Goal: Information Seeking & Learning: Learn about a topic

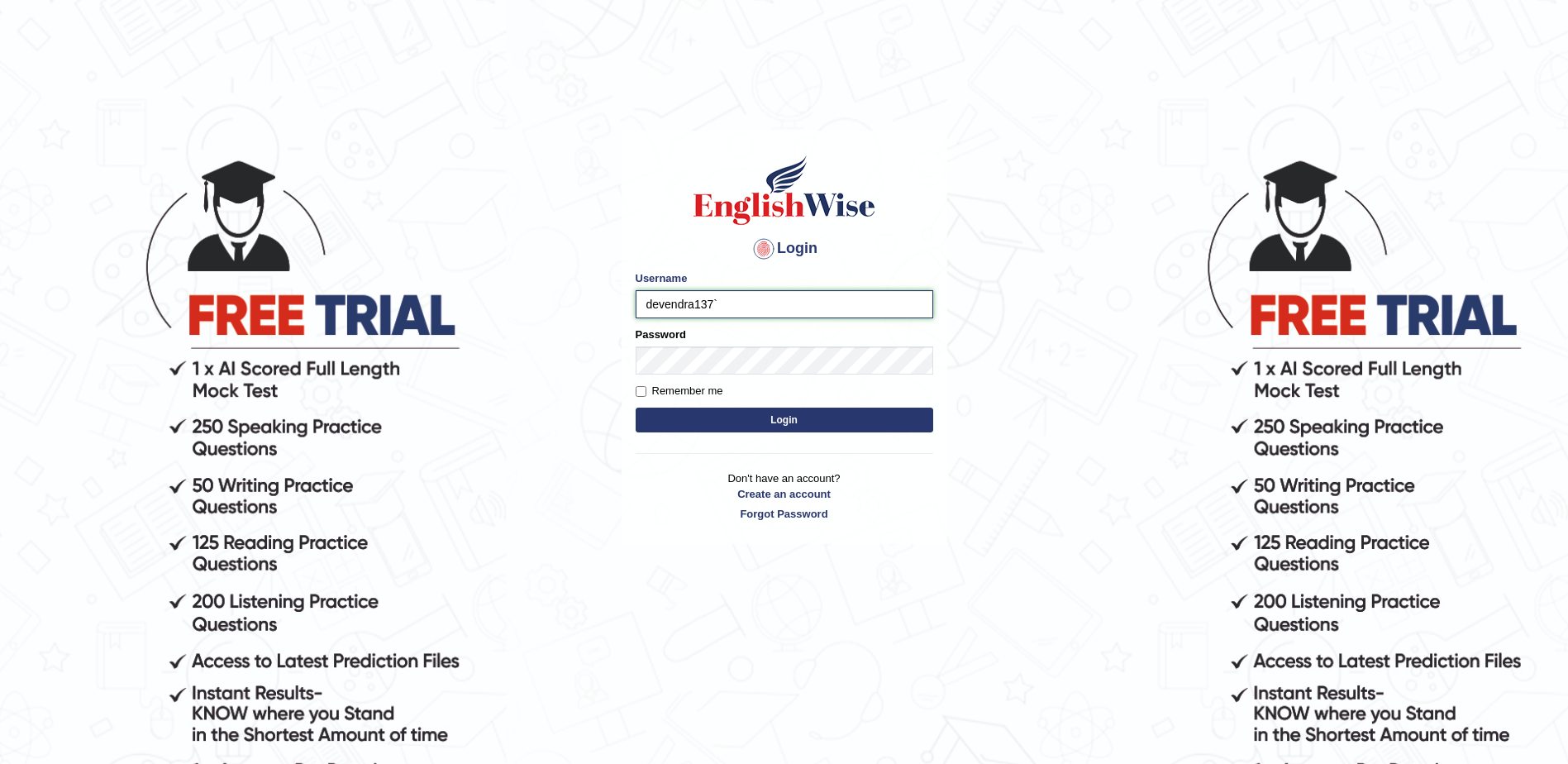
click at [795, 296] on input "devendra137`" at bounding box center [784, 304] width 298 height 28
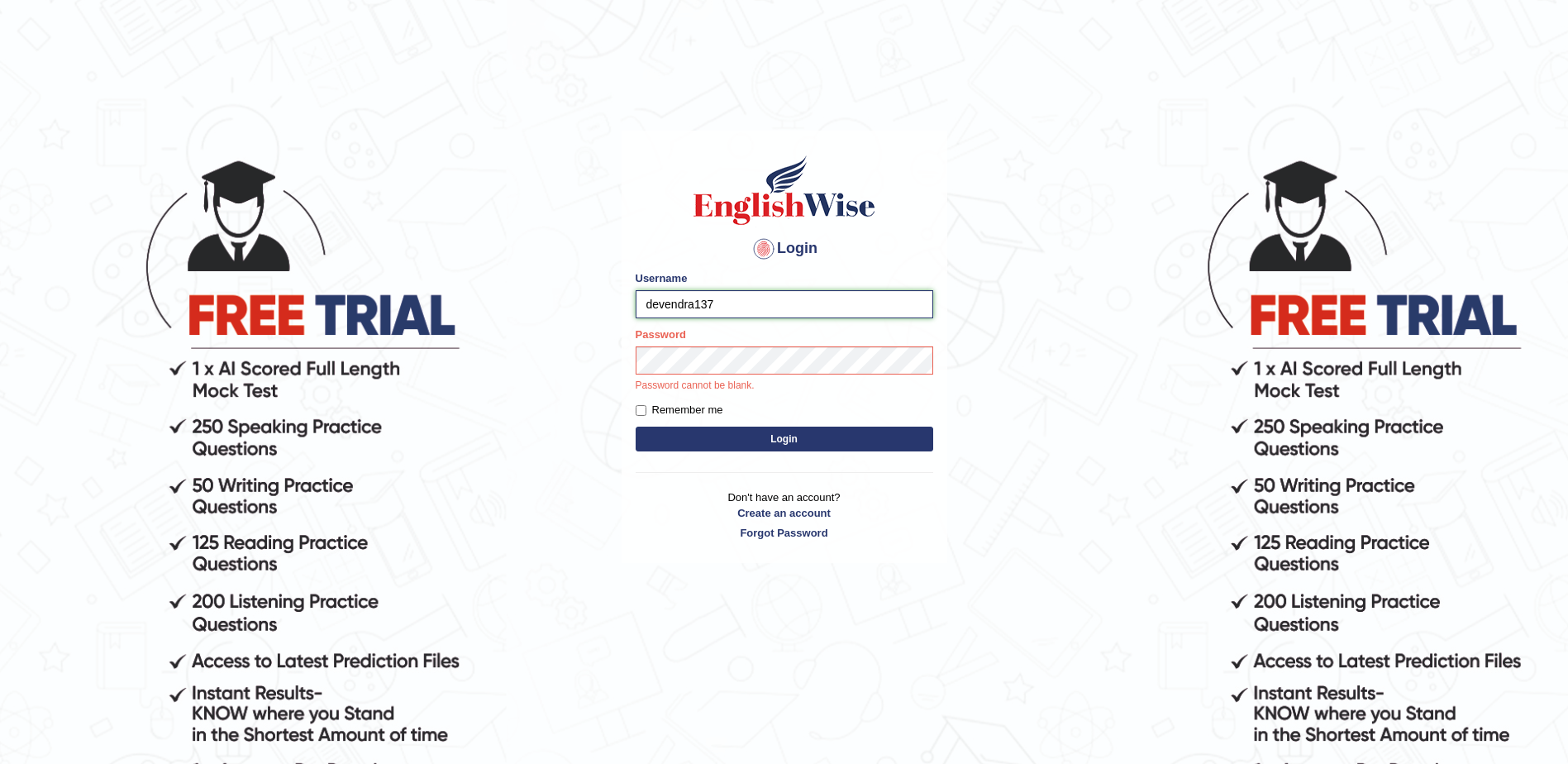
type input "devendra137"
click at [635, 426] on button "Login" at bounding box center [784, 439] width 298 height 25
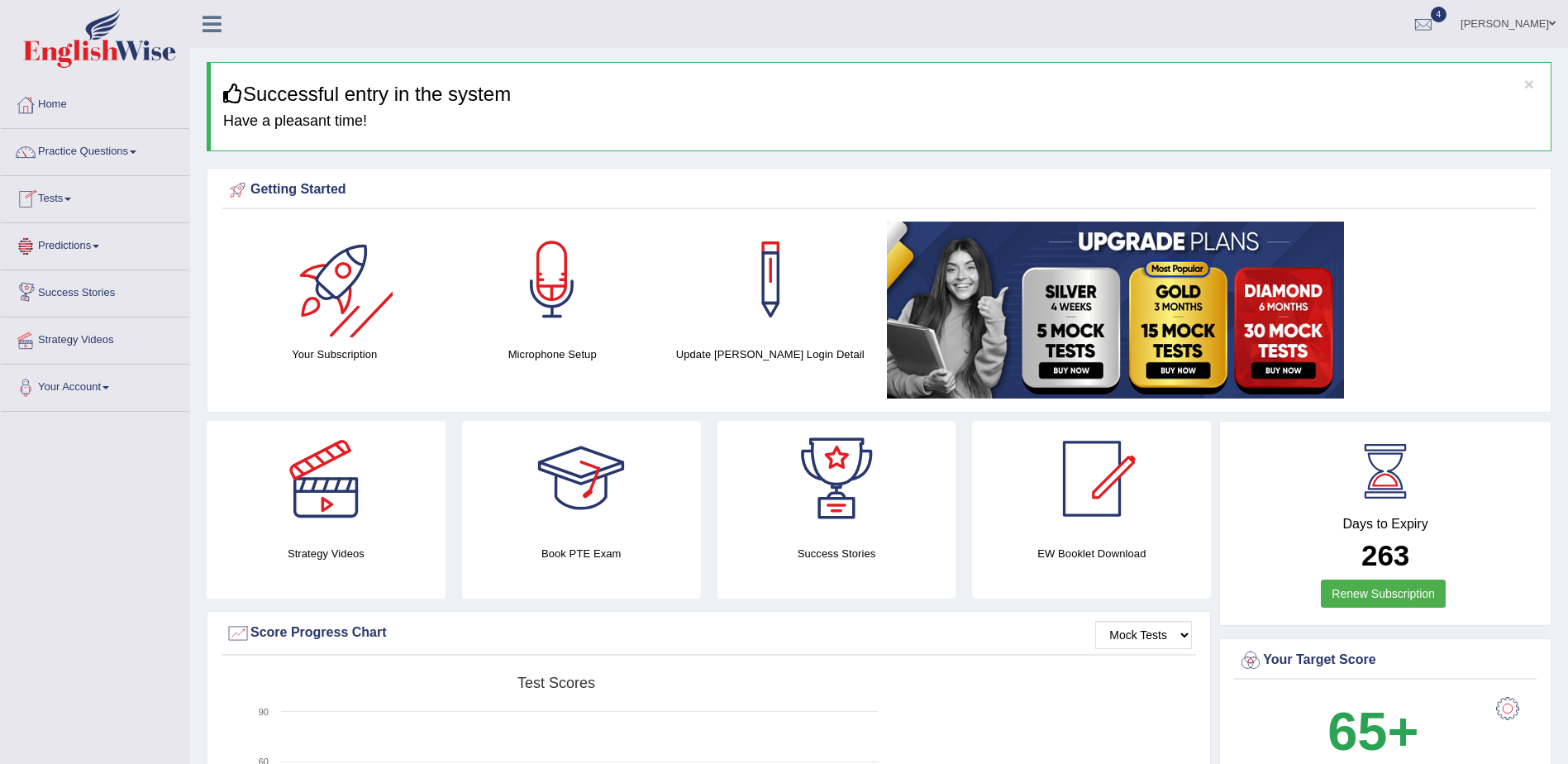
click at [87, 188] on link "Tests" at bounding box center [95, 197] width 188 height 41
click at [68, 296] on link "History" at bounding box center [108, 296] width 154 height 30
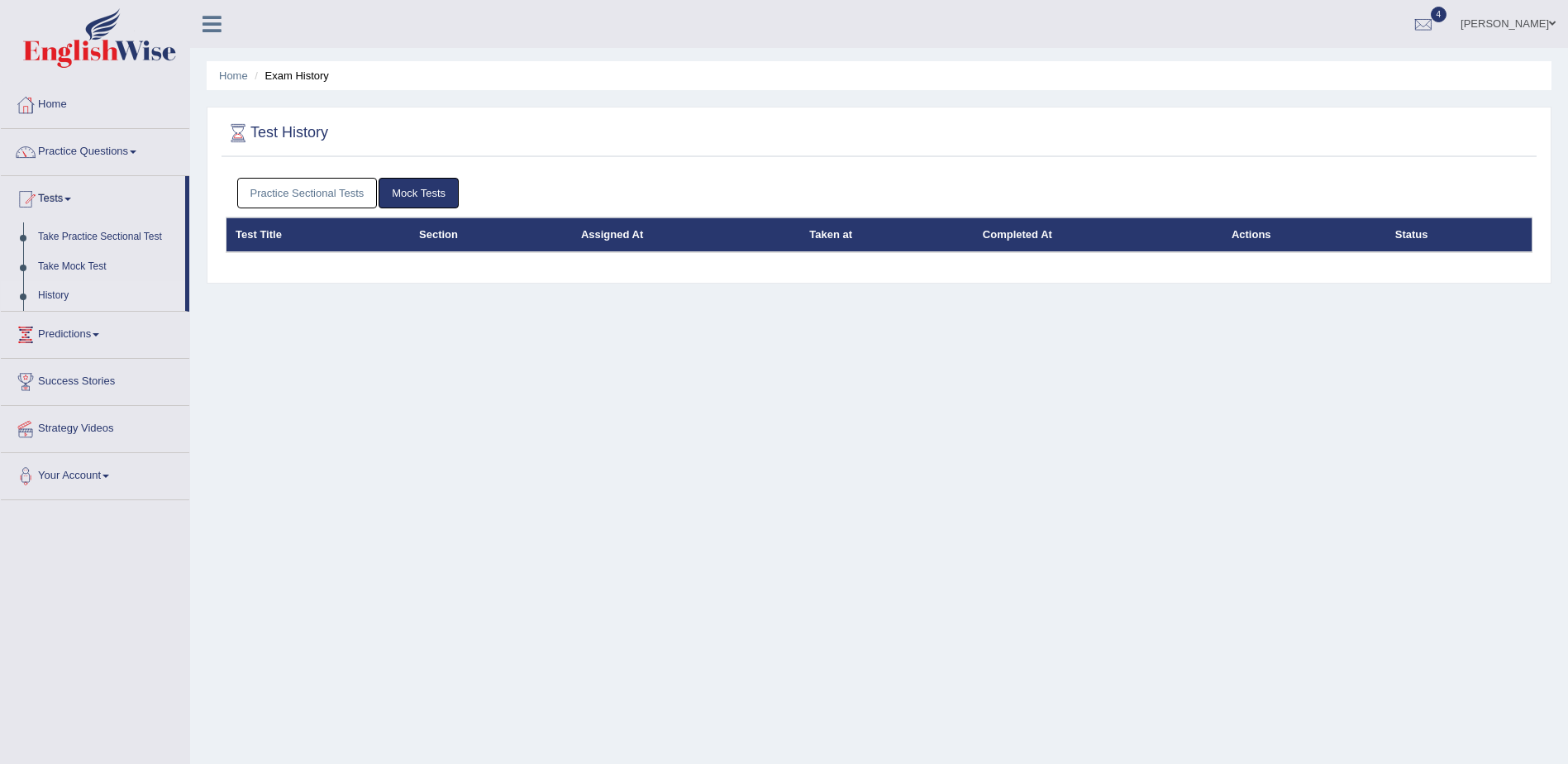
click at [304, 178] on link "Practice Sectional Tests" at bounding box center [307, 192] width 140 height 31
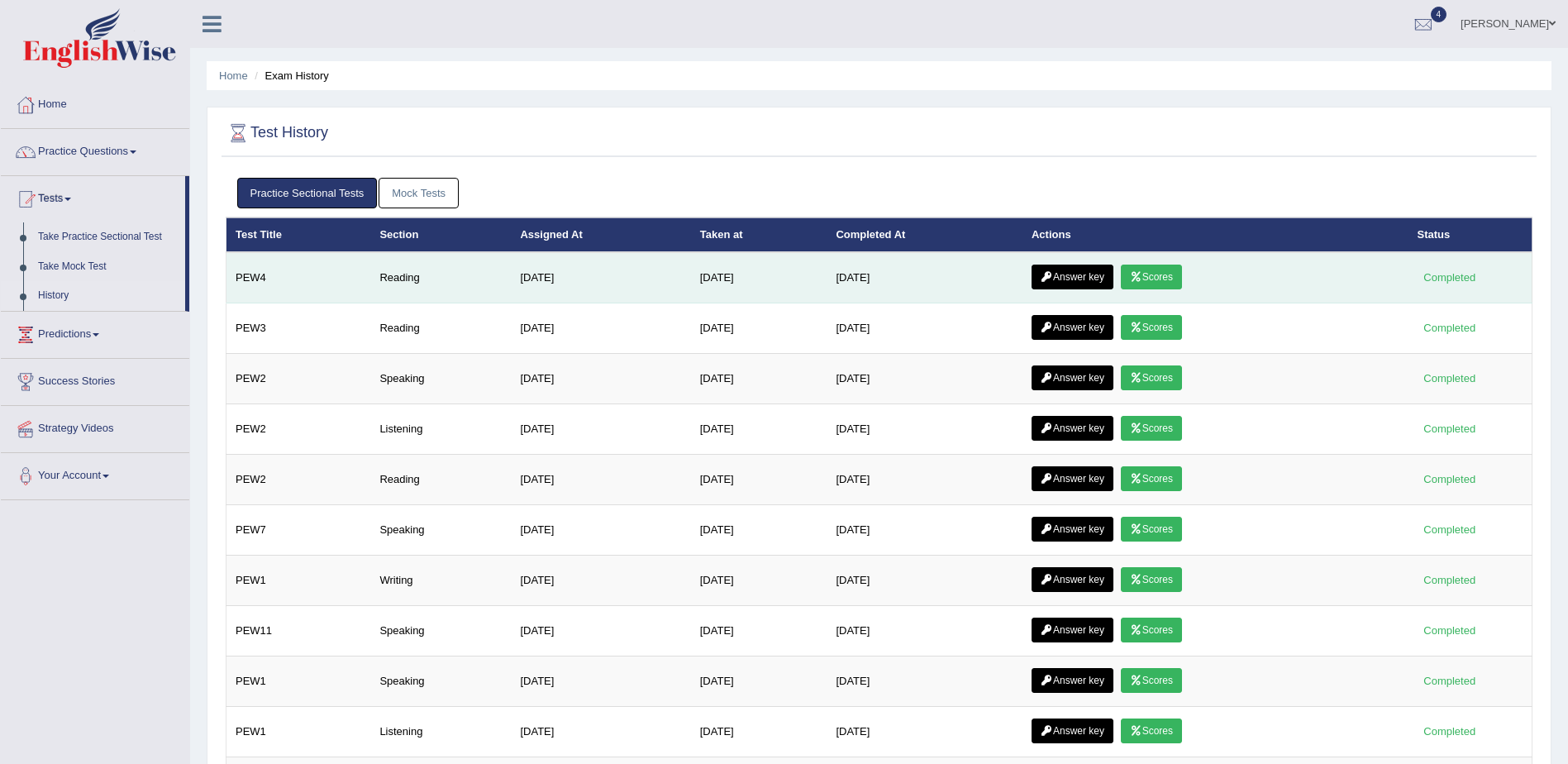
click at [1137, 278] on icon at bounding box center [1136, 277] width 12 height 10
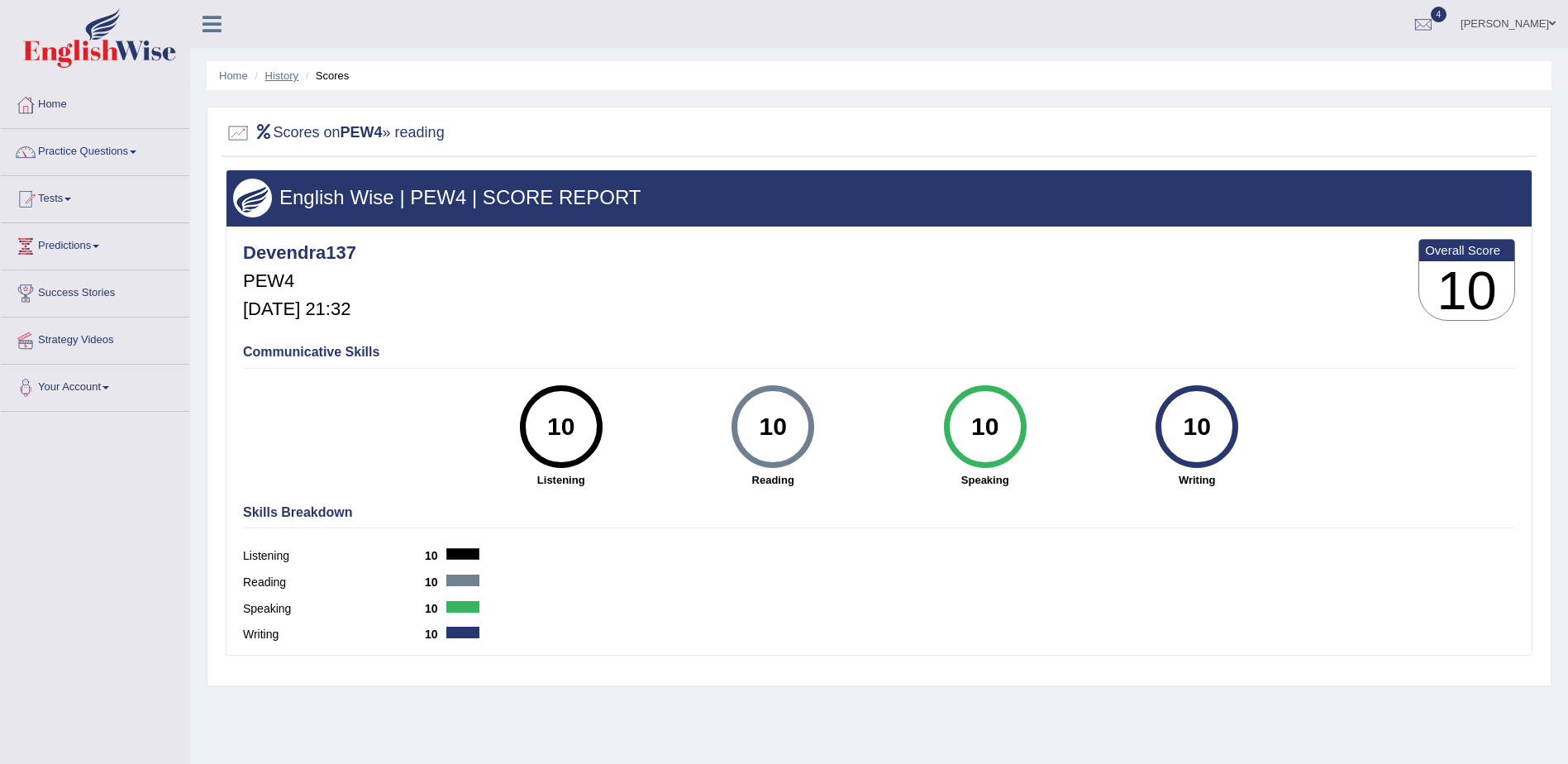
click at [277, 77] on link "History" at bounding box center [282, 75] width 33 height 12
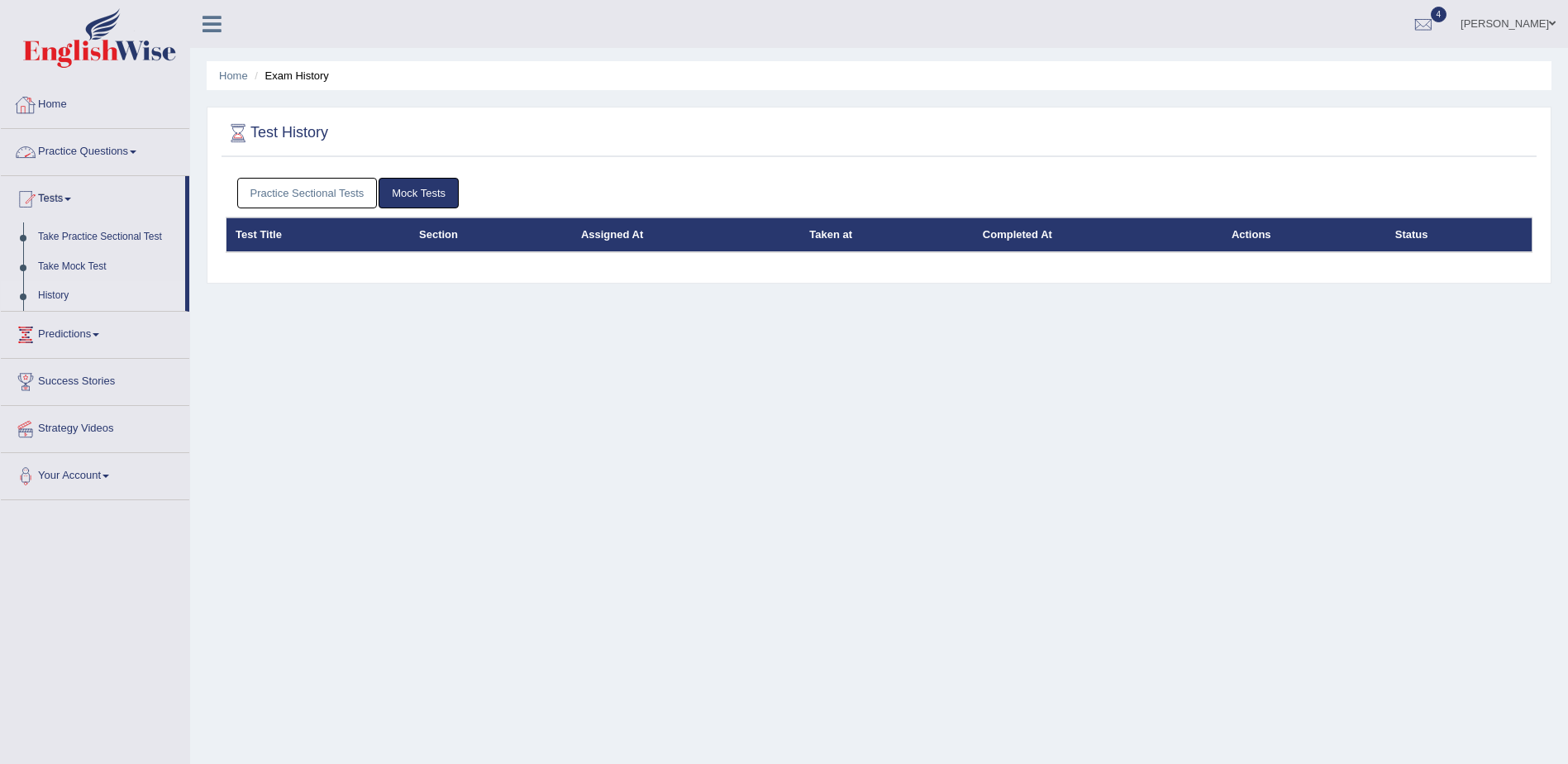
click at [304, 197] on link "Practice Sectional Tests" at bounding box center [307, 192] width 140 height 31
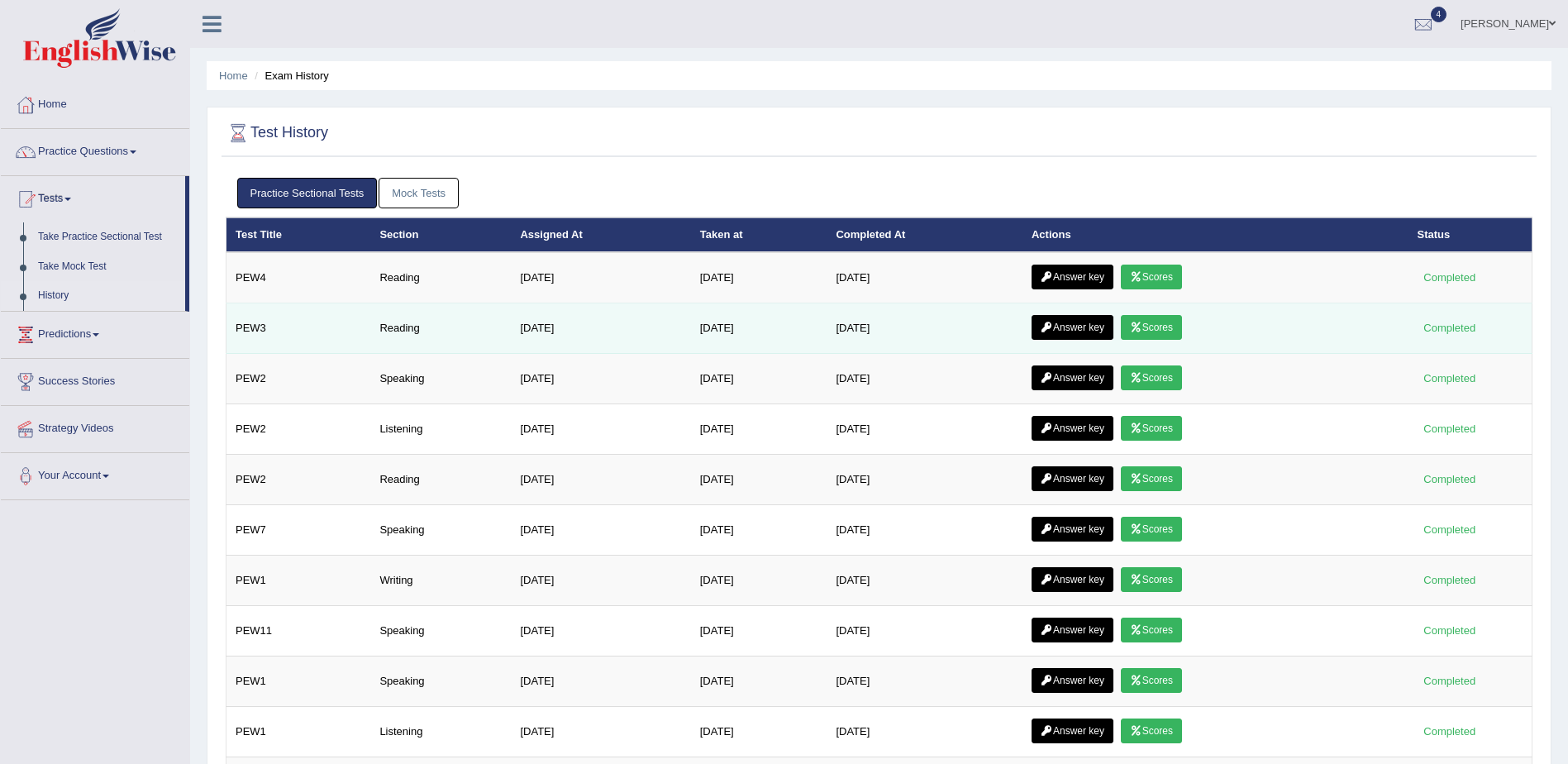
click at [1148, 336] on link "Scores" at bounding box center [1152, 328] width 61 height 25
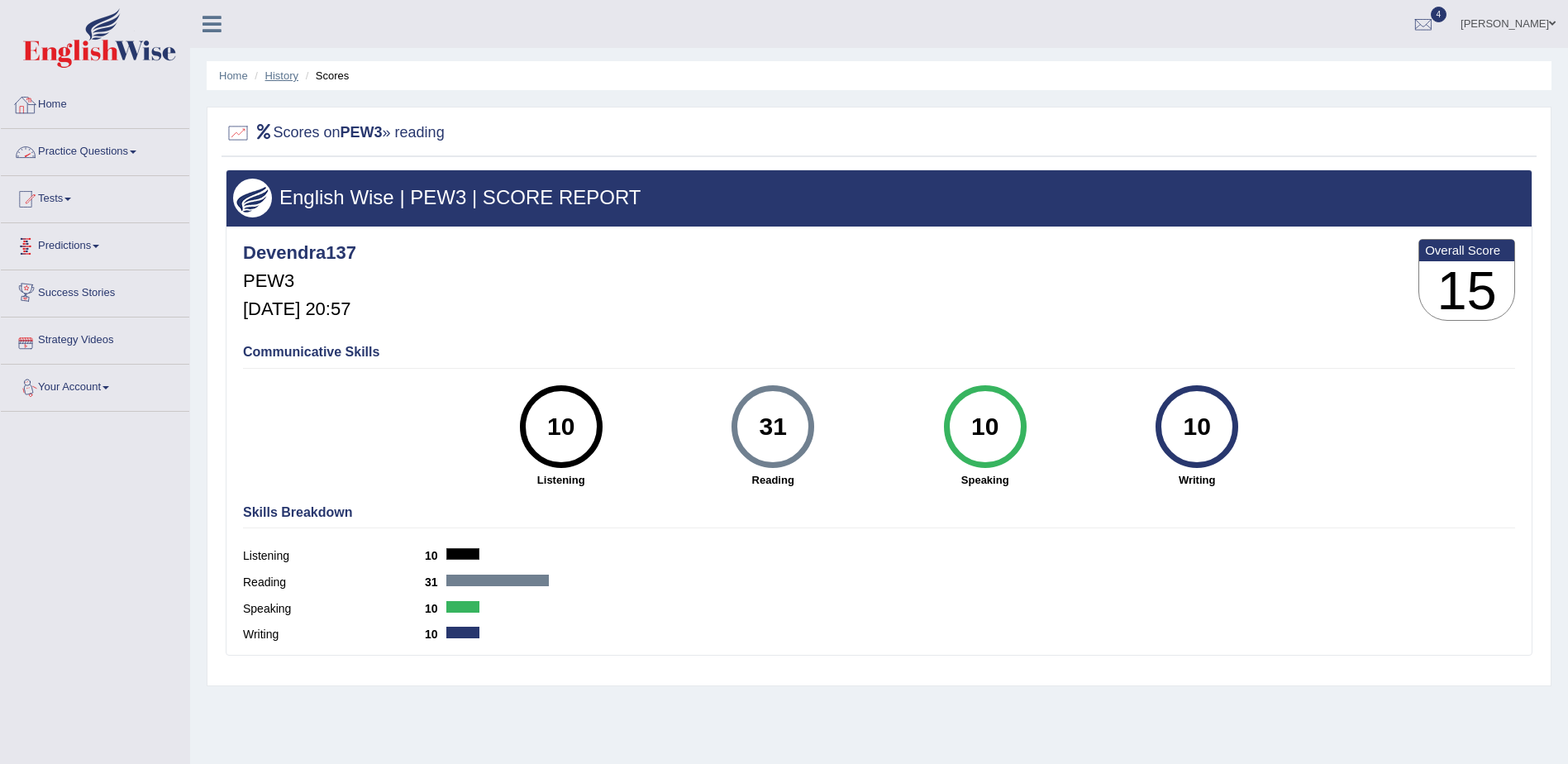
click at [285, 75] on link "History" at bounding box center [282, 75] width 33 height 12
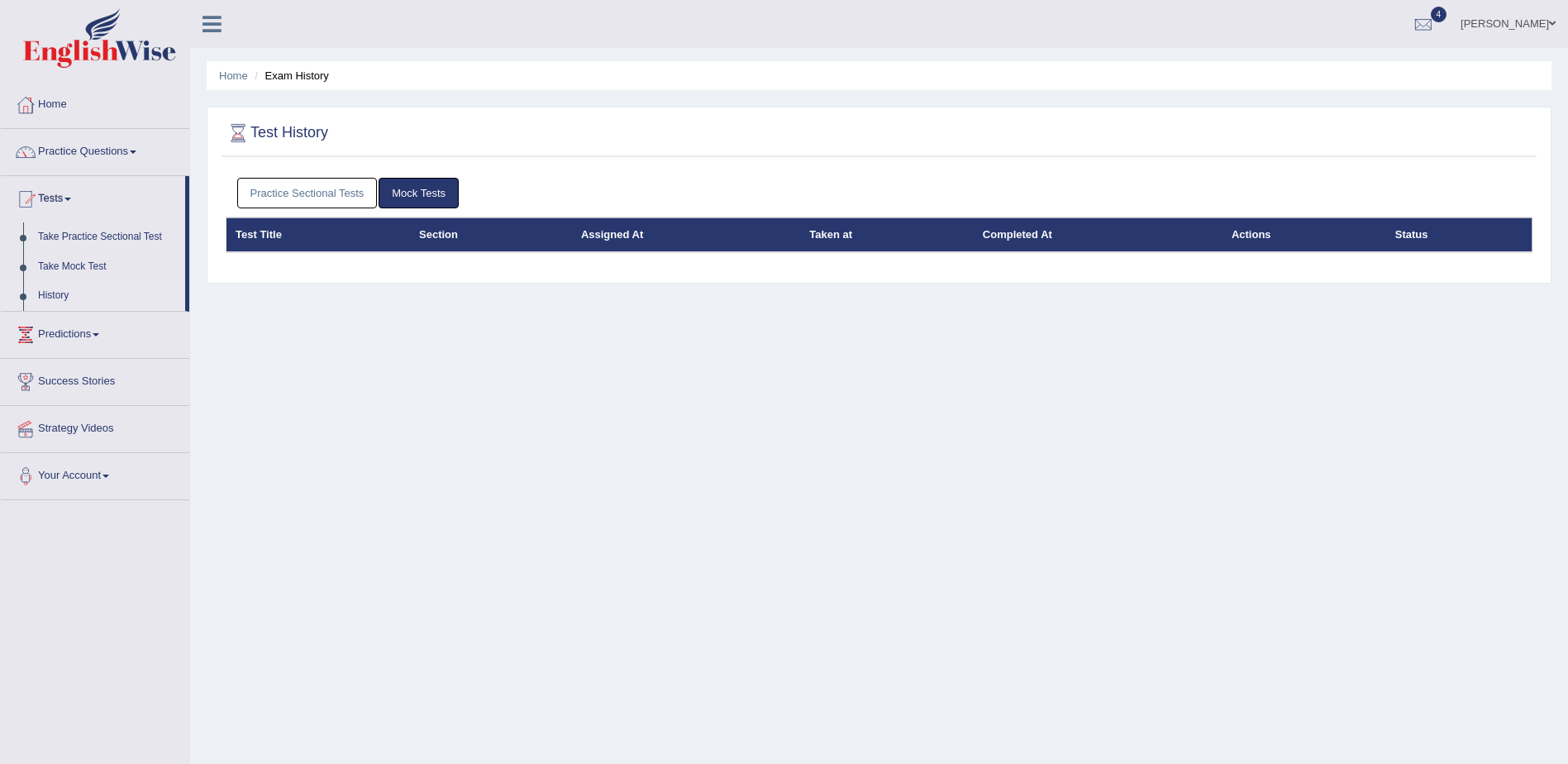
click at [284, 187] on link "Practice Sectional Tests" at bounding box center [307, 192] width 140 height 31
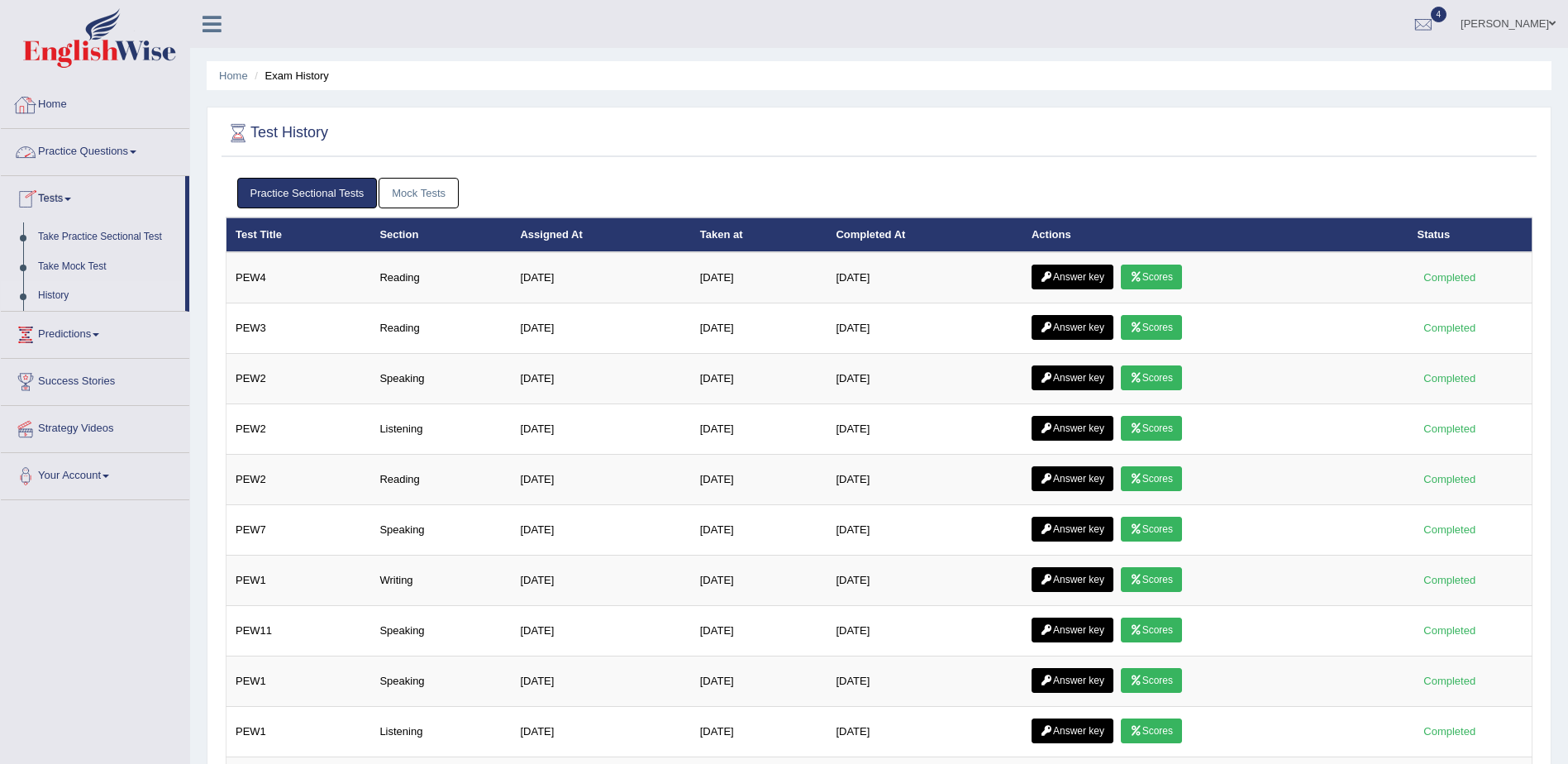
click at [67, 140] on link "Practice Questions" at bounding box center [95, 149] width 188 height 41
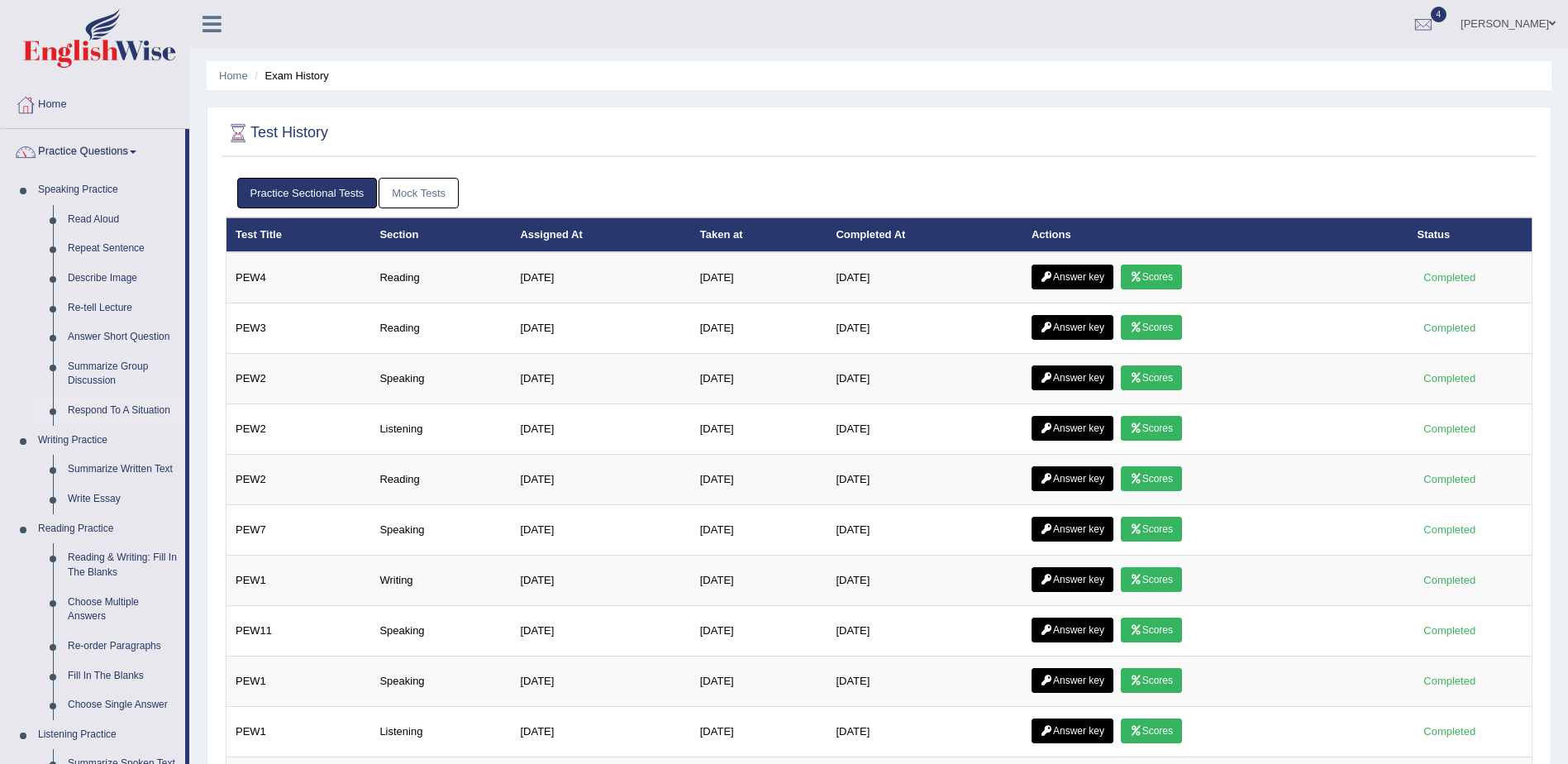
click at [100, 409] on link "Respond To A Situation" at bounding box center [123, 411] width 124 height 30
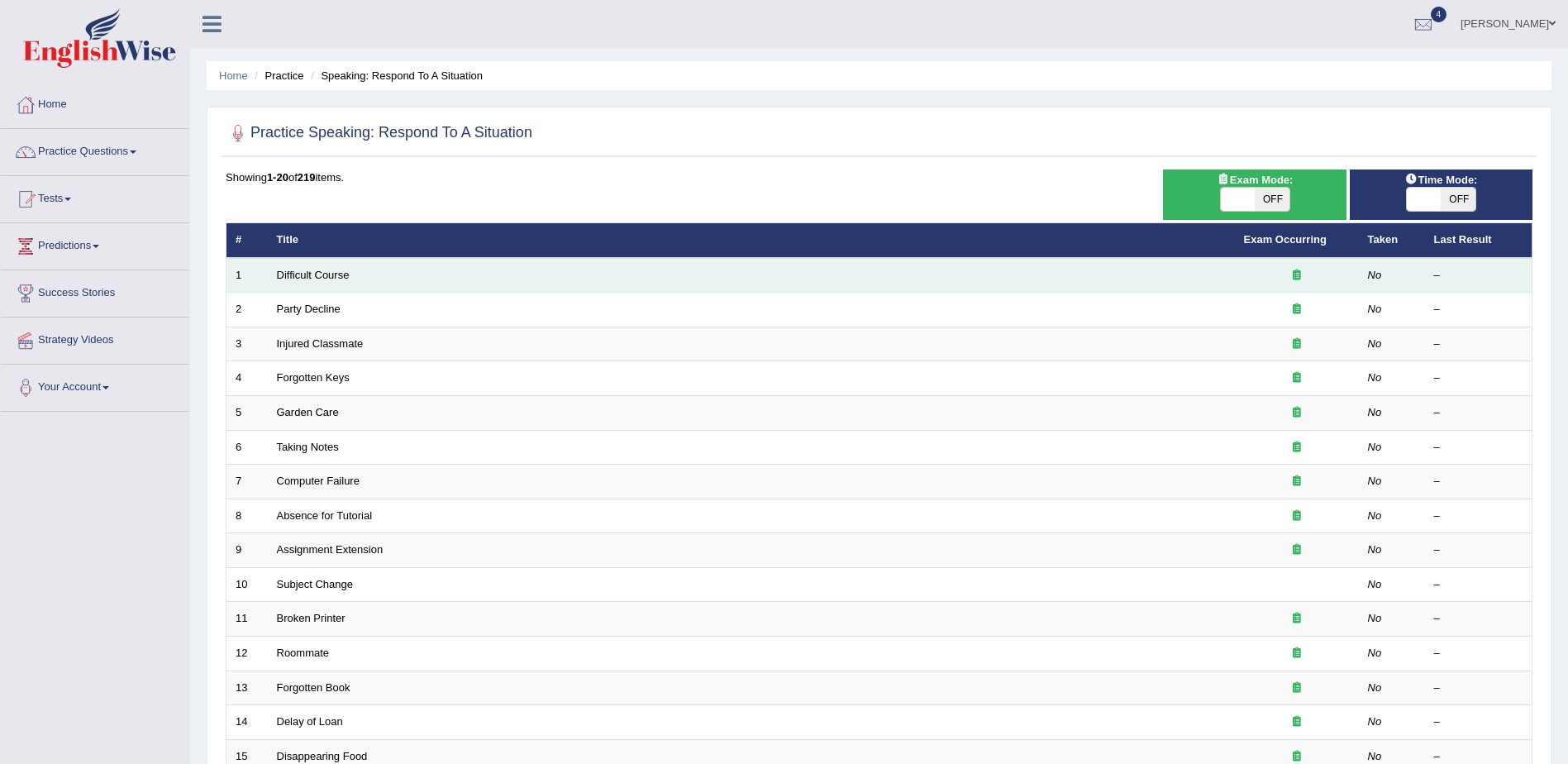
click at [334, 285] on td "Difficult Course" at bounding box center [752, 275] width 967 height 35
click at [328, 274] on link "Difficult Course" at bounding box center [314, 275] width 73 height 12
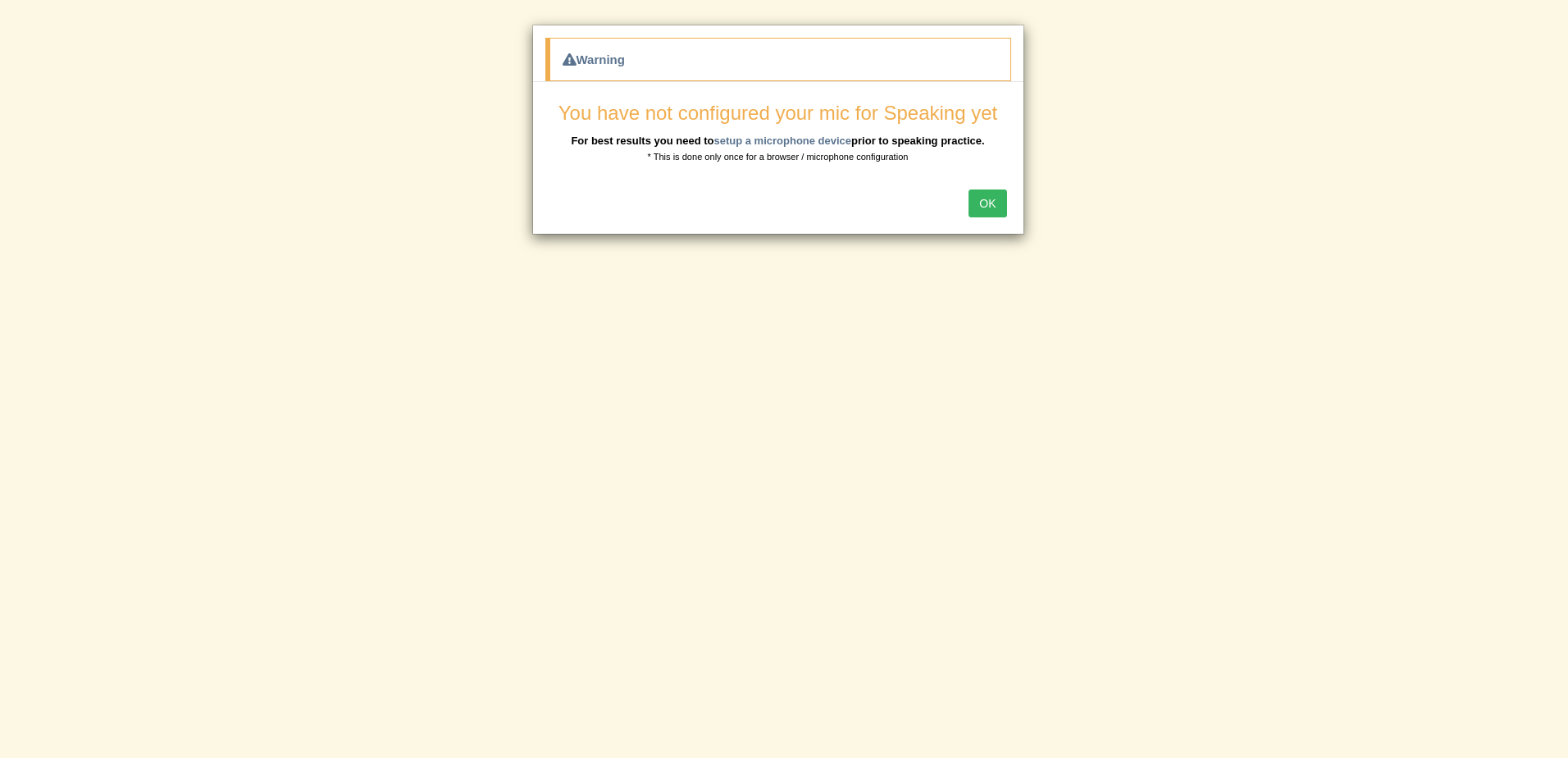
click at [994, 202] on button "OK" at bounding box center [988, 203] width 38 height 28
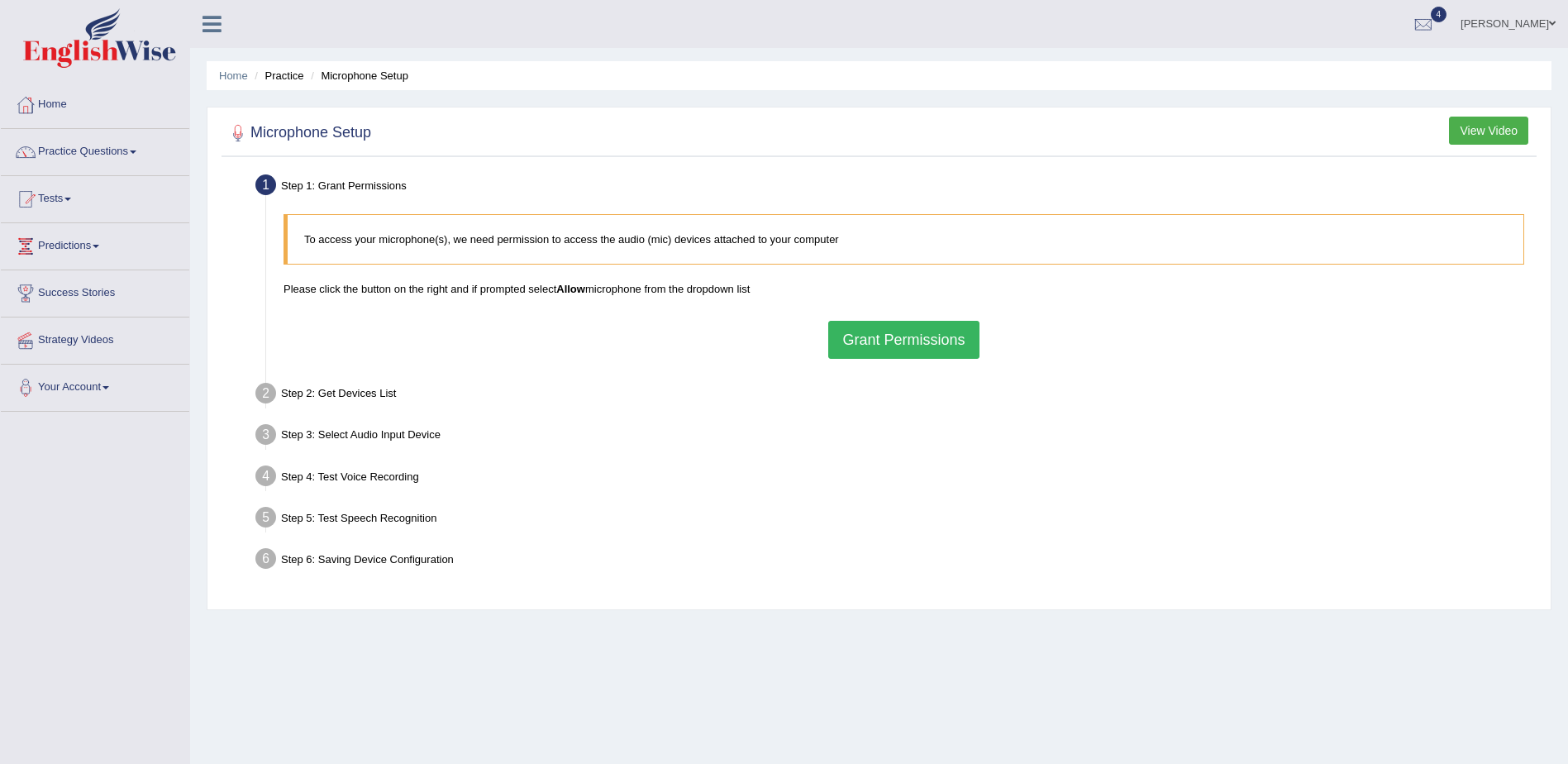
click at [943, 333] on button "Grant Permissions" at bounding box center [903, 340] width 150 height 38
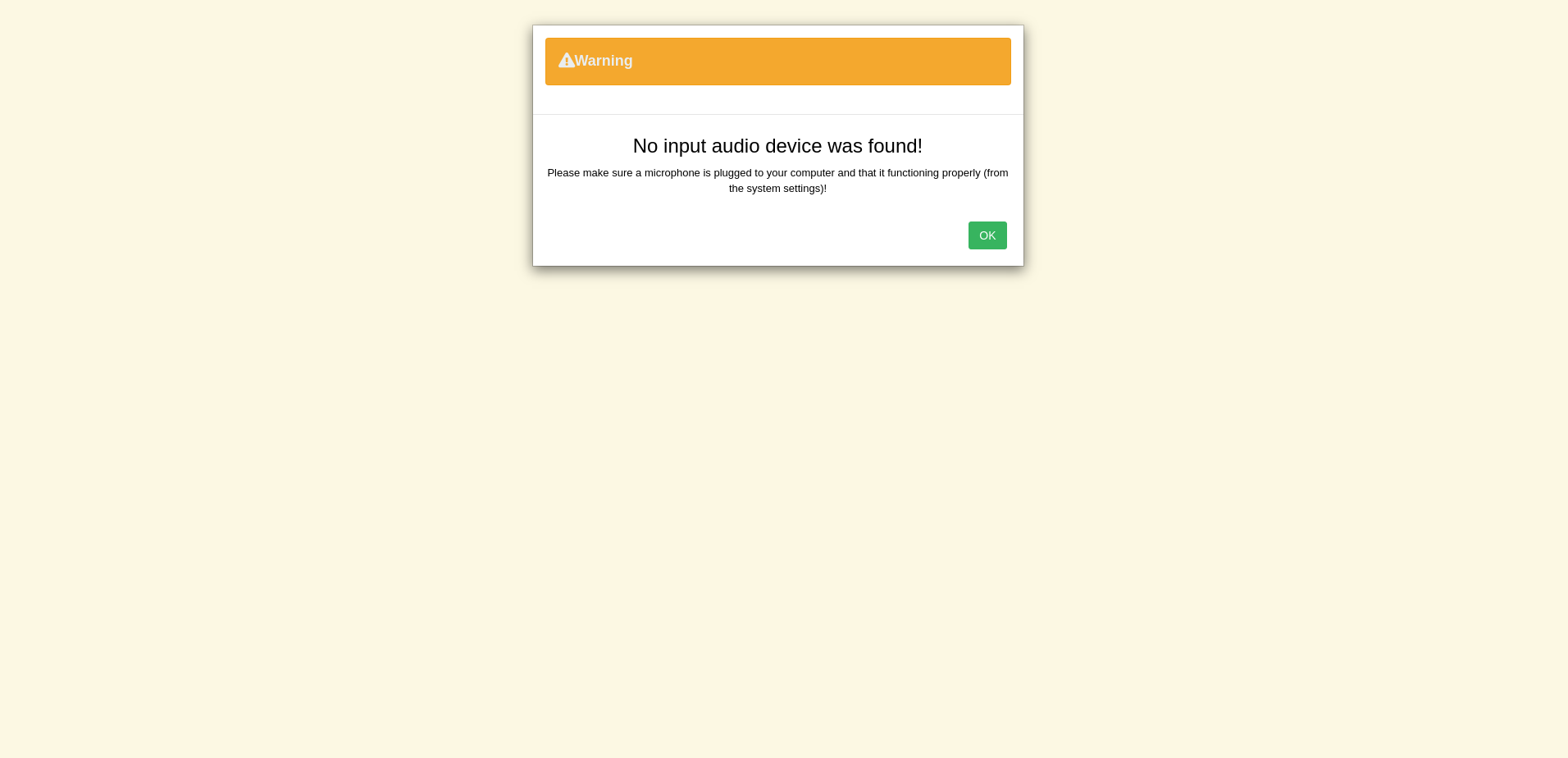
click at [1003, 242] on button "OK" at bounding box center [988, 235] width 38 height 28
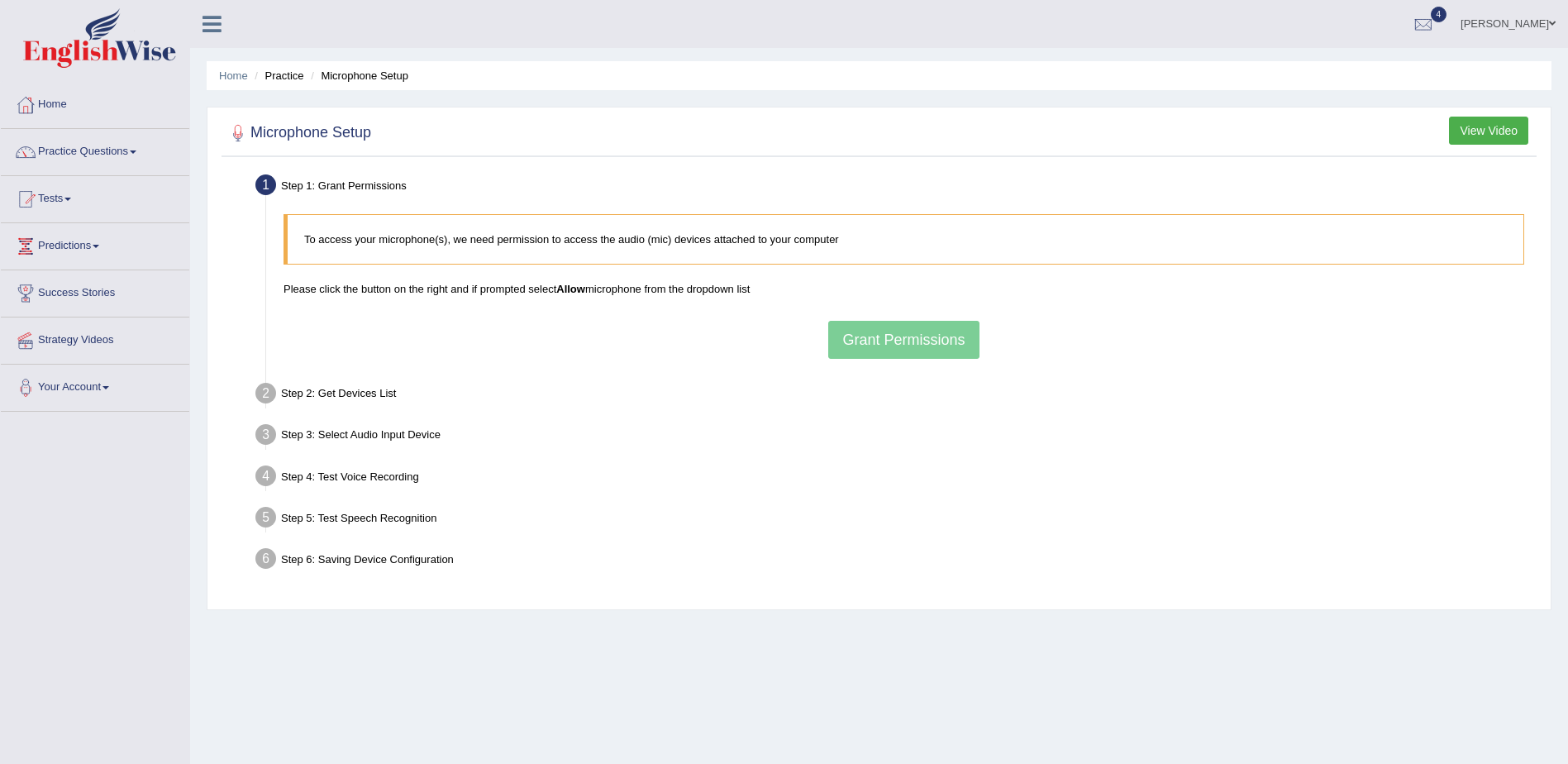
click at [843, 341] on div "To access your microphone(s), we need permission to access the audio (mic) devi…" at bounding box center [904, 286] width 1258 height 161
click at [886, 338] on div "To access your microphone(s), we need permission to access the audio (mic) devi…" at bounding box center [904, 286] width 1258 height 161
click at [596, 252] on blockquote "To access your microphone(s), we need permission to access the audio (mic) devi…" at bounding box center [904, 239] width 1241 height 51
click at [867, 308] on div "To access your microphone(s), we need permission to access the audio (mic) devi…" at bounding box center [904, 286] width 1258 height 161
click at [885, 328] on div "To access your microphone(s), we need permission to access the audio (mic) devi…" at bounding box center [904, 286] width 1258 height 161
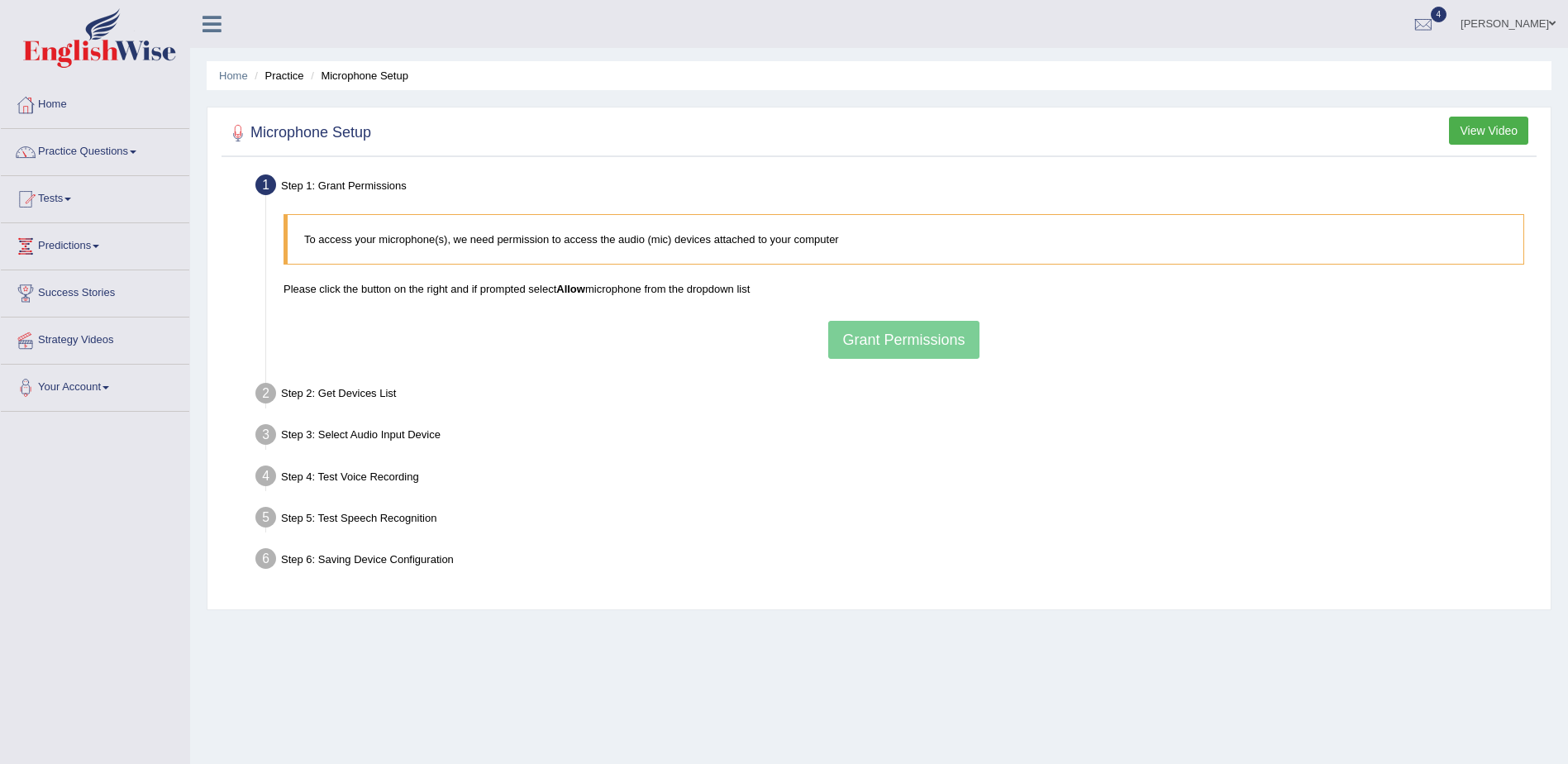
click at [583, 290] on b "Allow" at bounding box center [571, 289] width 29 height 12
click at [885, 347] on div "To access your microphone(s), we need permission to access the audio (mic) devi…" at bounding box center [904, 286] width 1258 height 161
click at [1474, 132] on button "View Video" at bounding box center [1489, 131] width 80 height 28
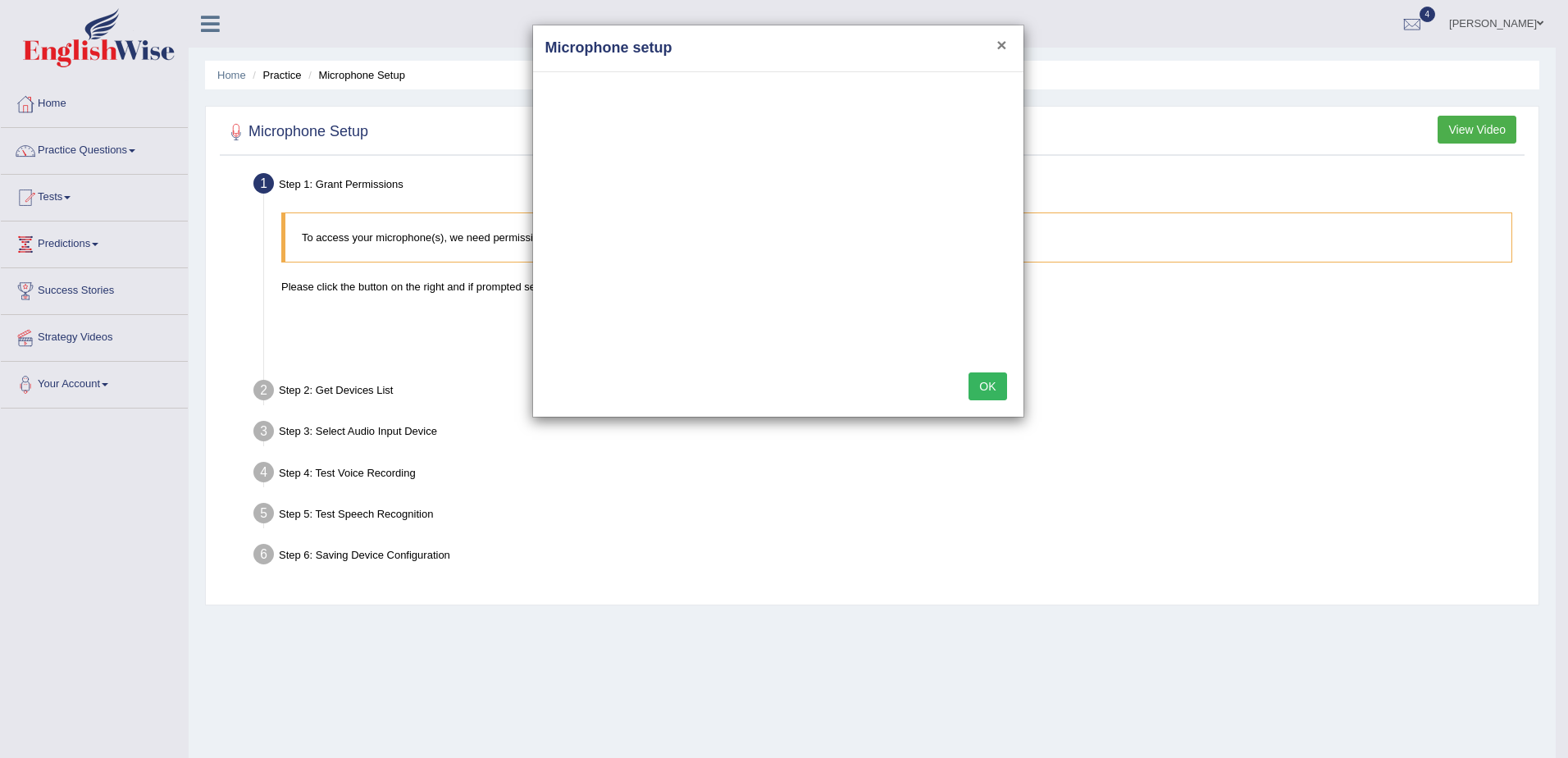
click at [1005, 46] on button "×" at bounding box center [1002, 44] width 10 height 17
